Goal: Information Seeking & Learning: Learn about a topic

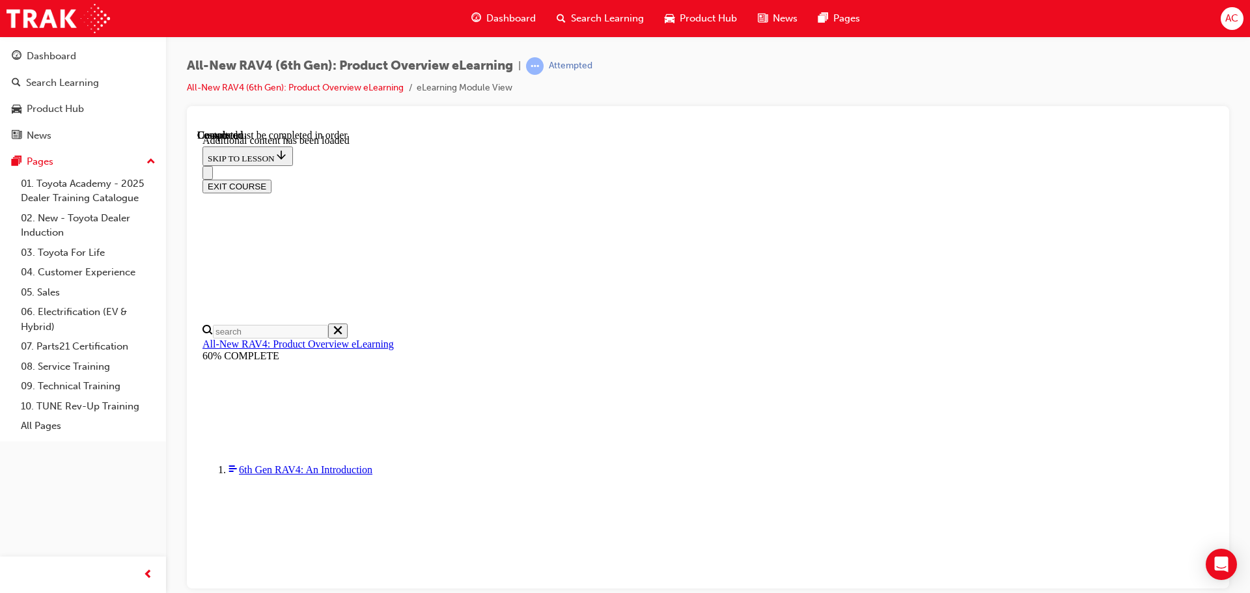
scroll to position [1282, 0]
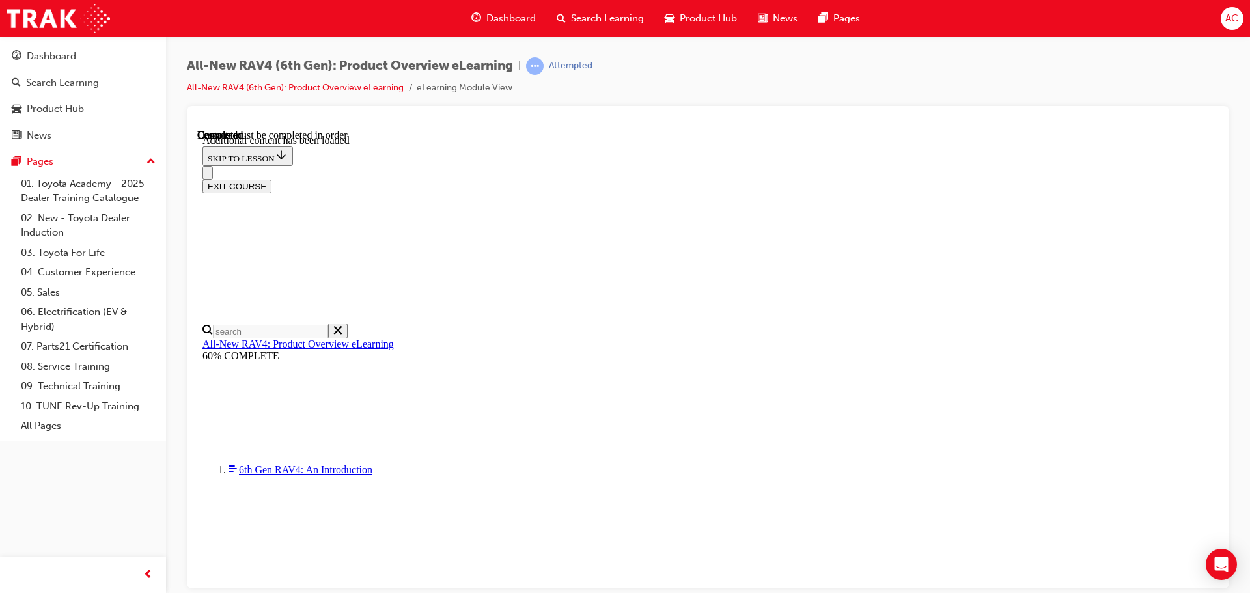
scroll to position [2451, 0]
drag, startPoint x: 863, startPoint y: 577, endPoint x: 862, endPoint y: 531, distance: 46.2
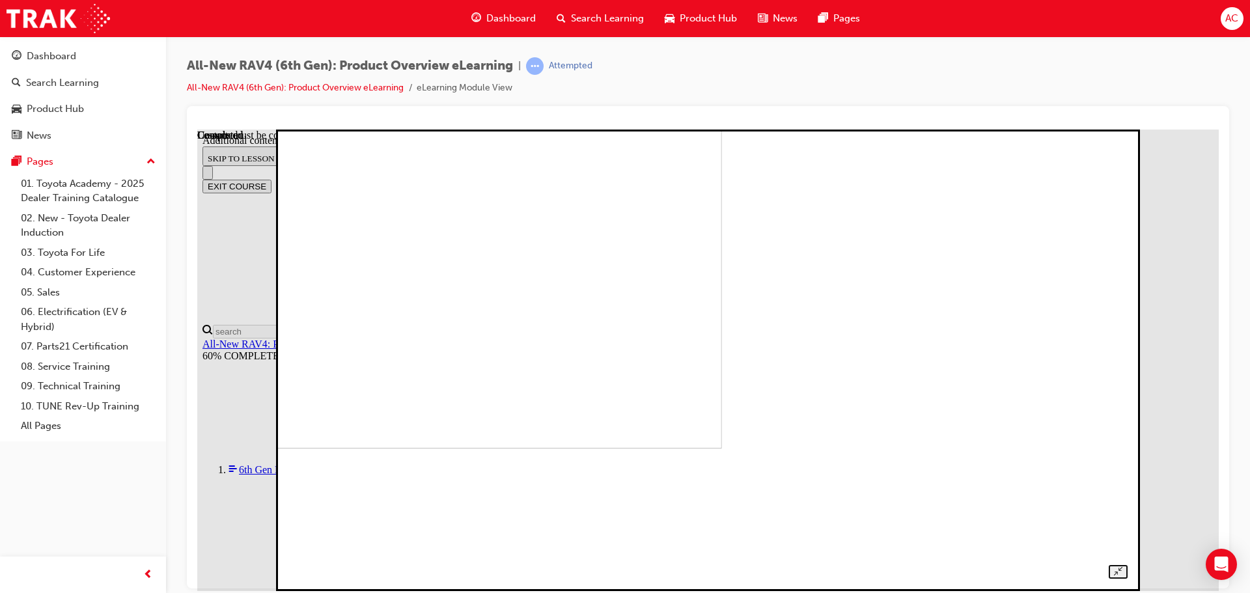
click at [721, 389] on img at bounding box center [311, 216] width 820 height 461
